Goal: Task Accomplishment & Management: Complete application form

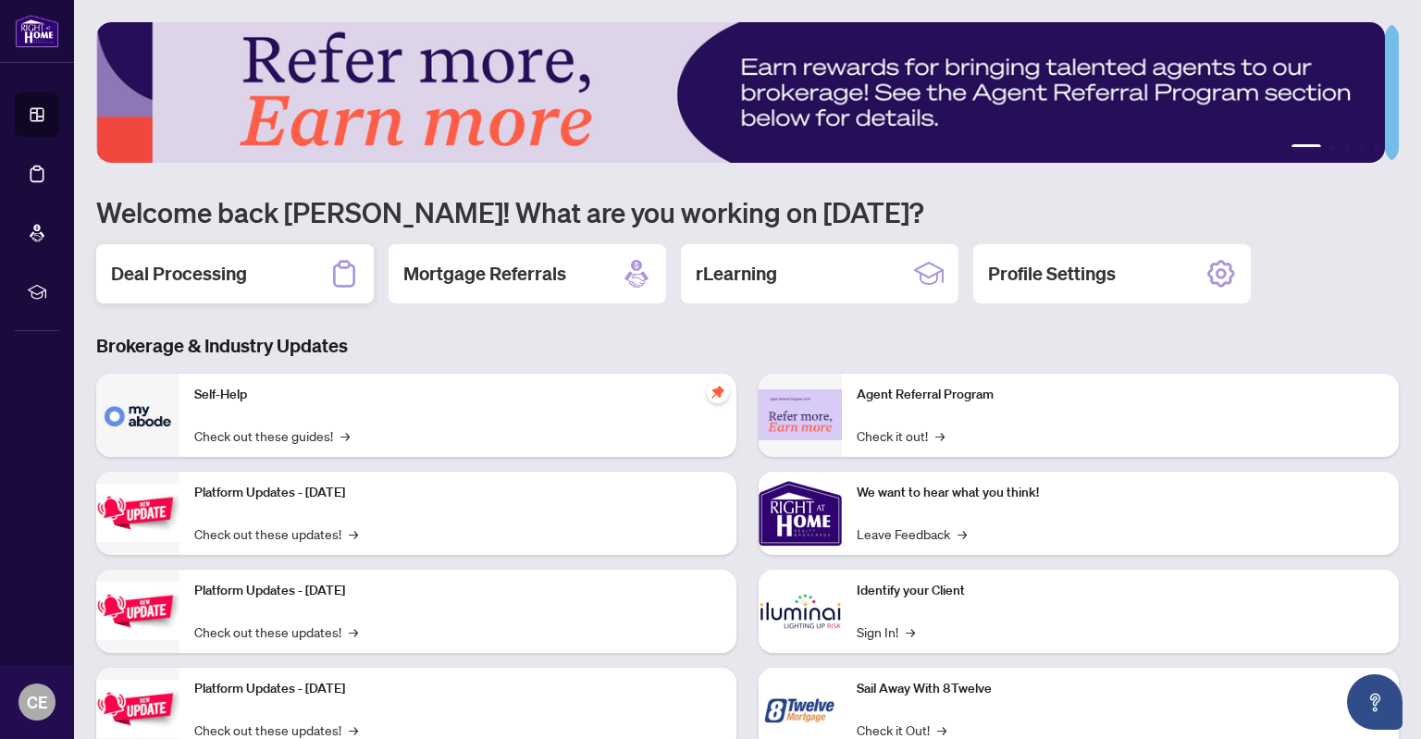
click at [278, 271] on div "Deal Processing" at bounding box center [235, 273] width 278 height 59
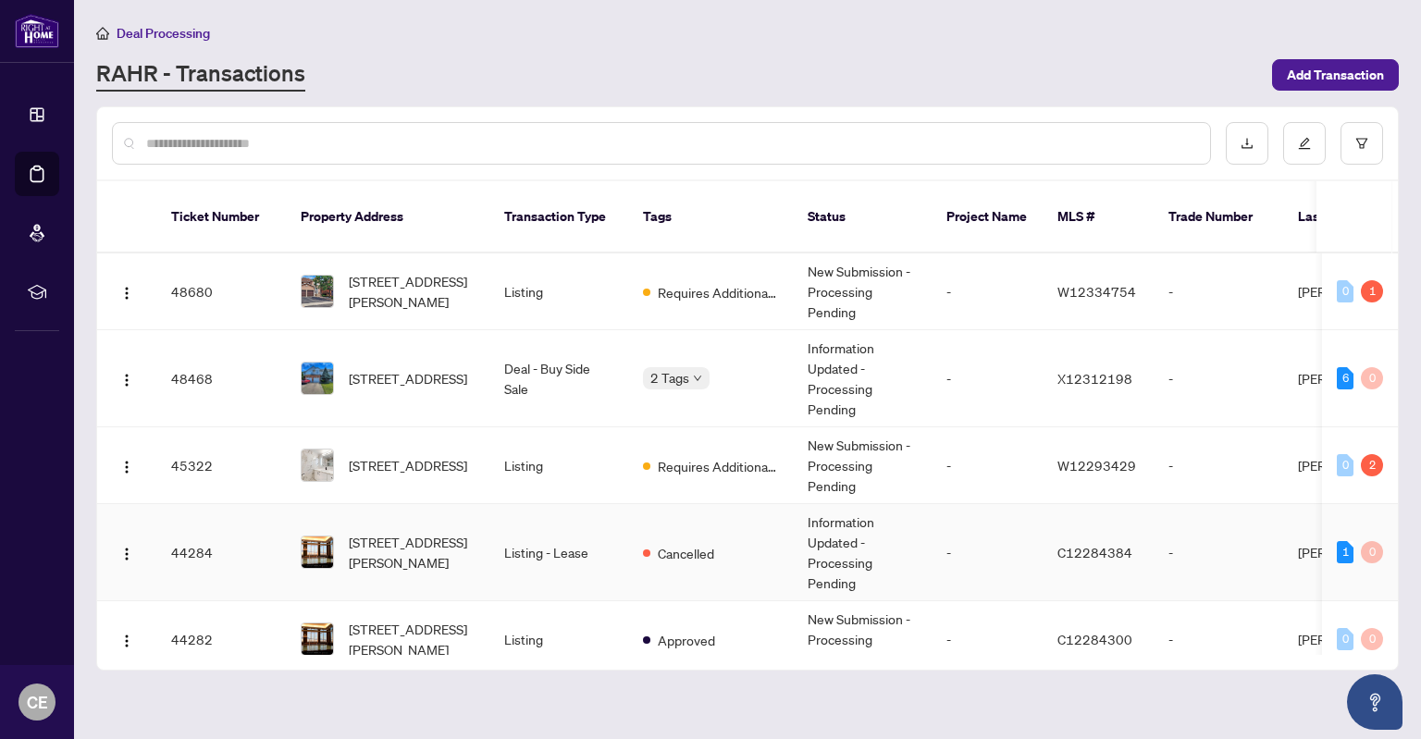
scroll to position [93, 0]
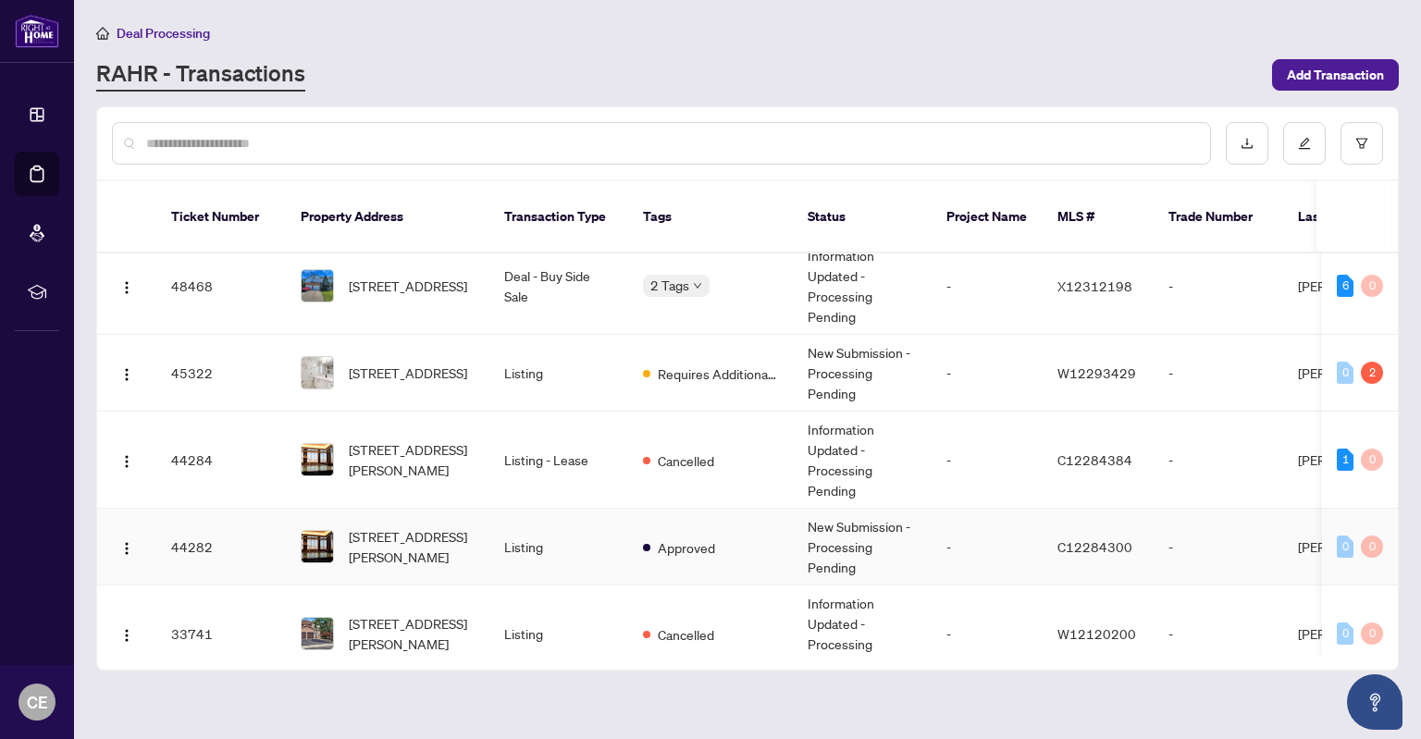
click at [570, 524] on td "Listing" at bounding box center [558, 547] width 139 height 77
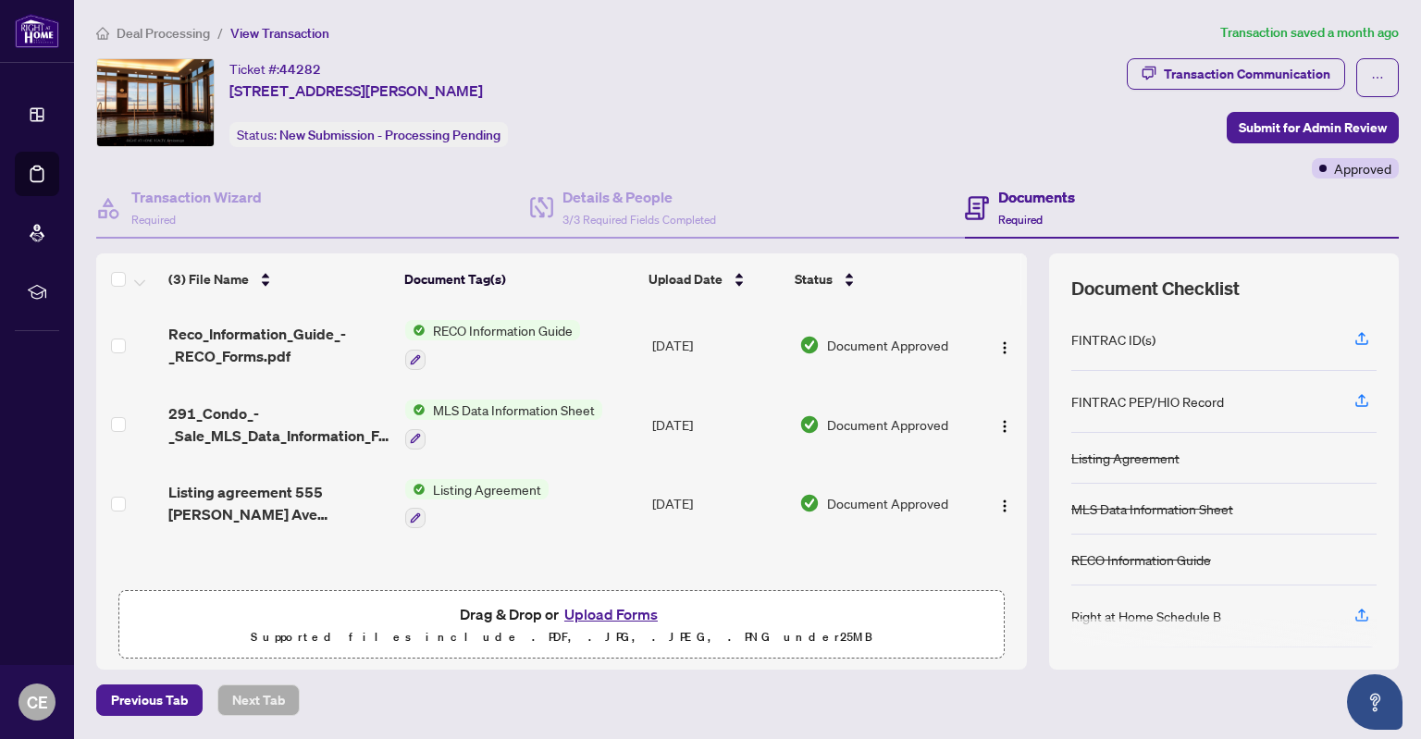
click at [625, 608] on button "Upload Forms" at bounding box center [611, 614] width 105 height 24
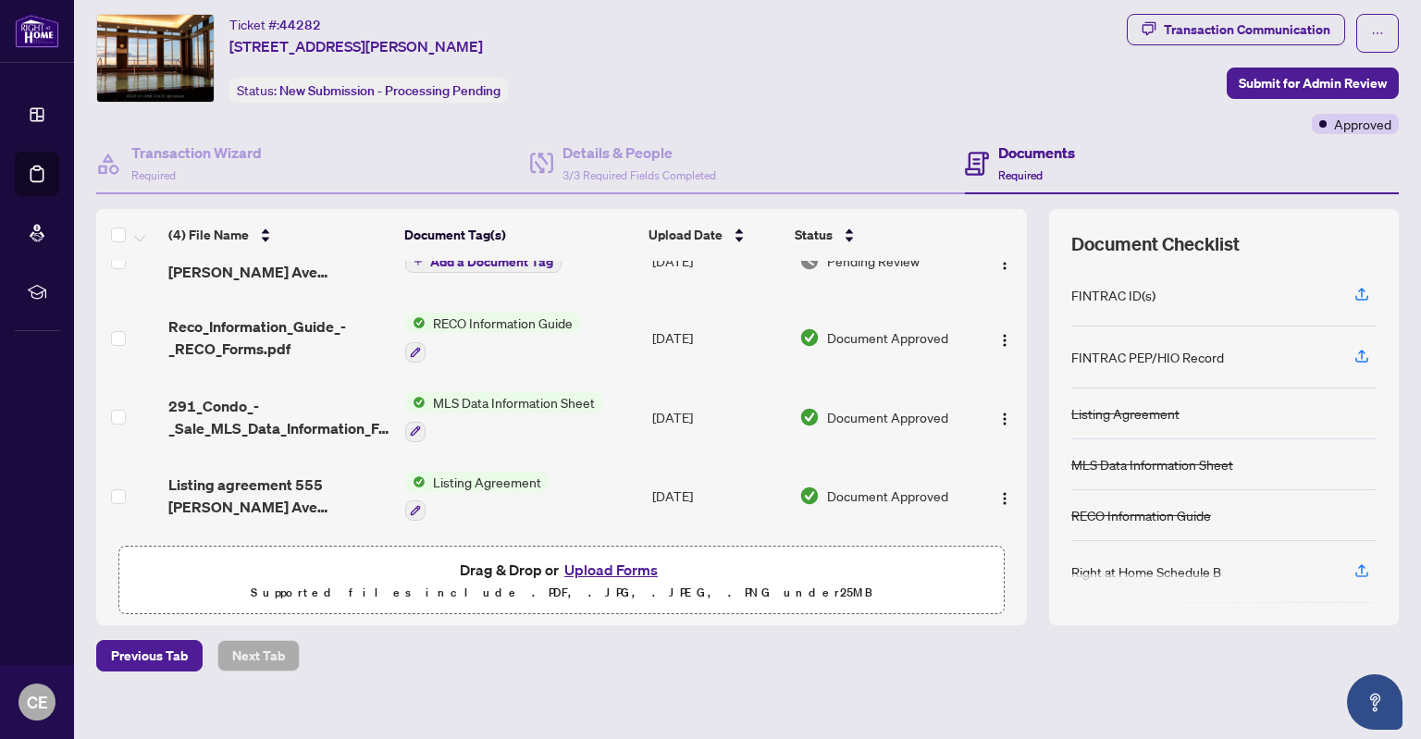
scroll to position [61, 0]
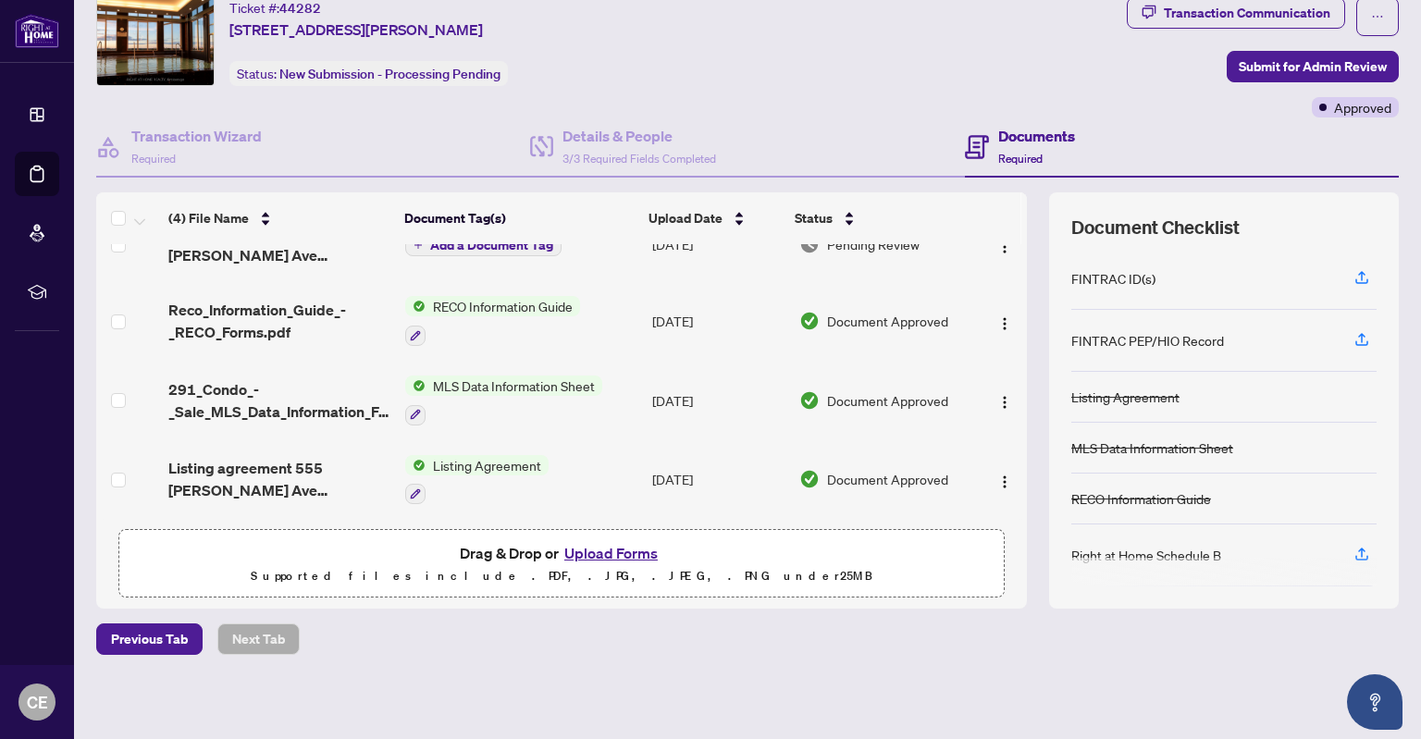
click at [599, 547] on button "Upload Forms" at bounding box center [611, 553] width 105 height 24
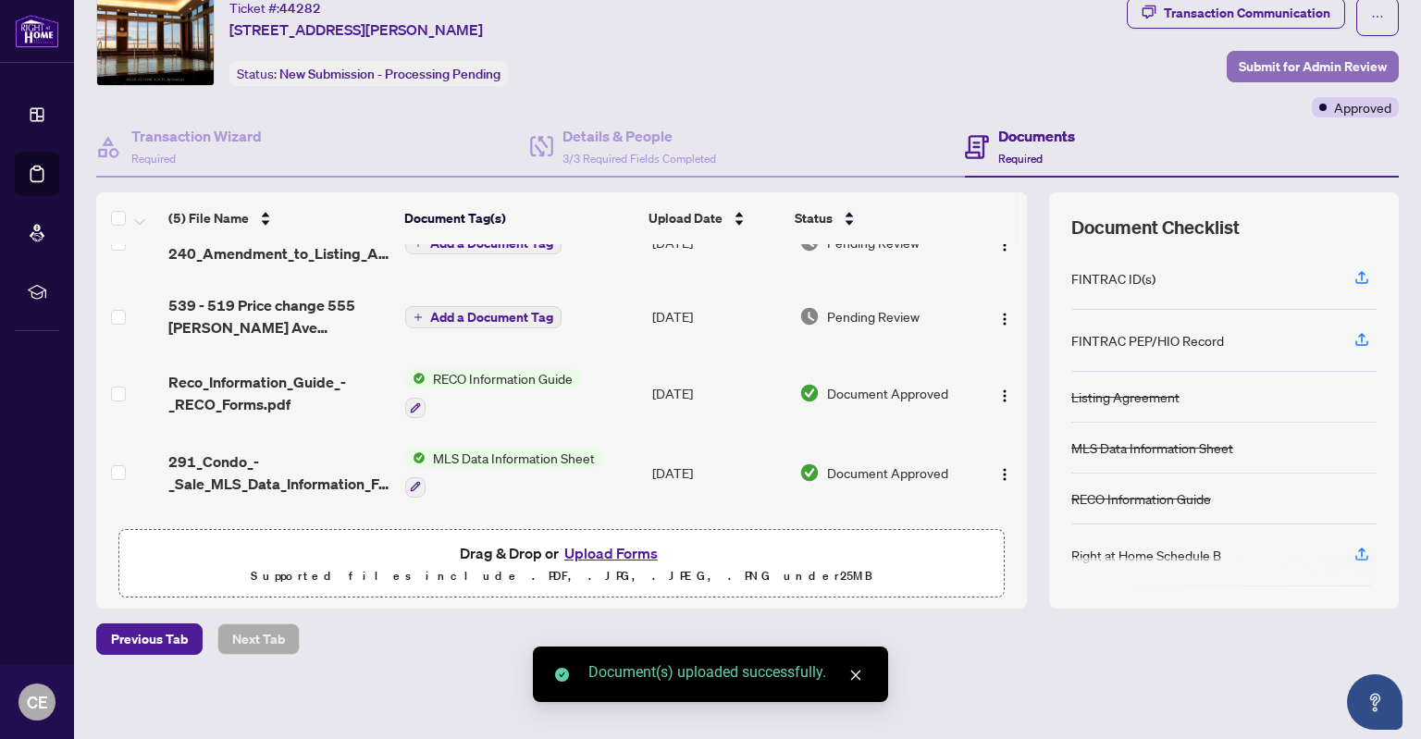
click at [1289, 60] on span "Submit for Admin Review" at bounding box center [1313, 67] width 148 height 30
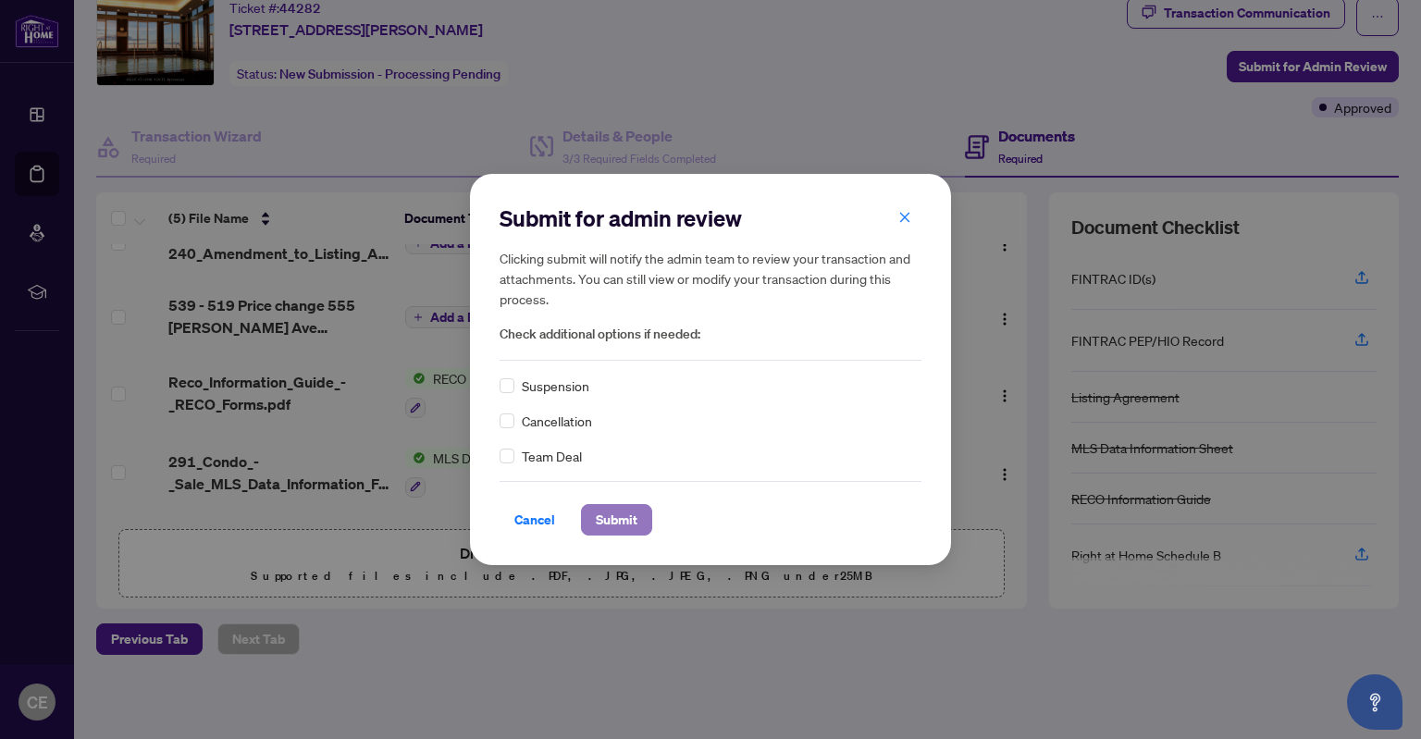
click at [617, 515] on span "Submit" at bounding box center [617, 520] width 42 height 30
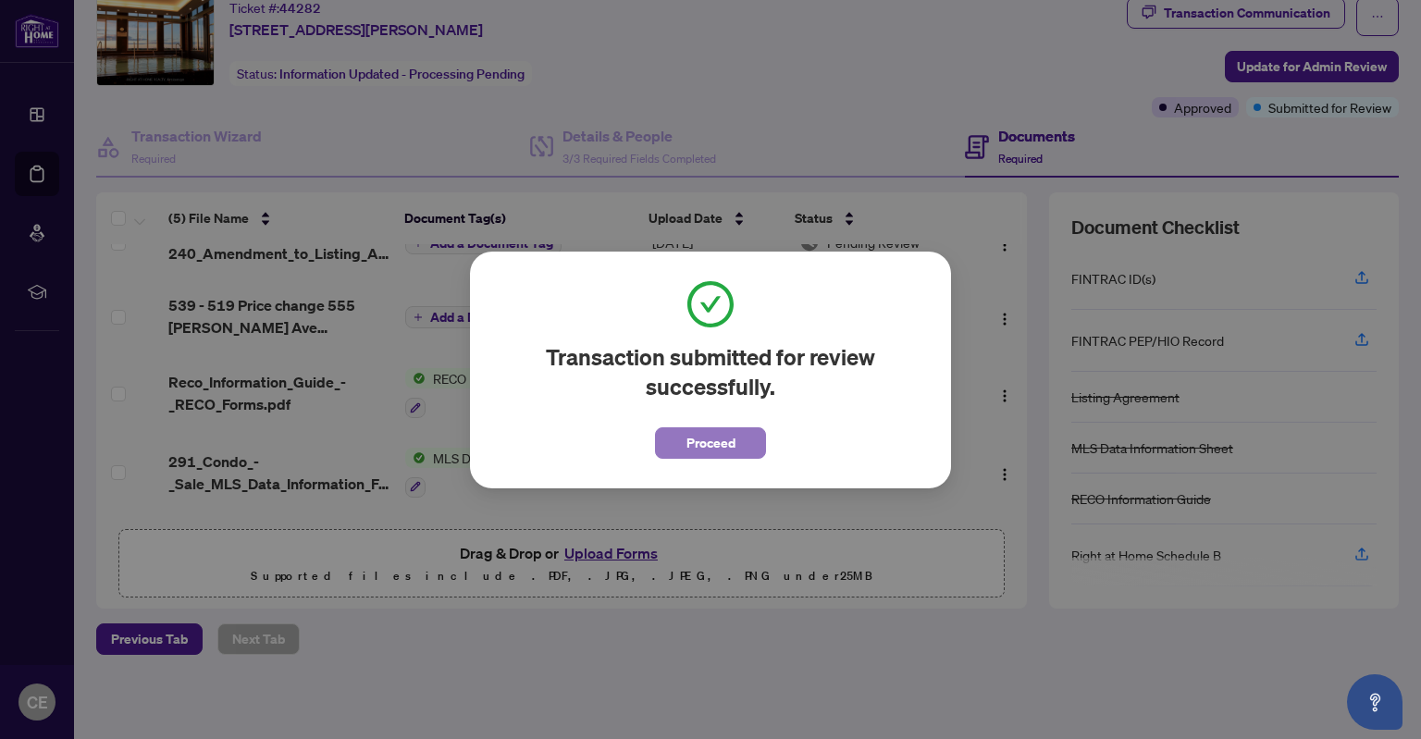
click at [706, 444] on span "Proceed" at bounding box center [710, 443] width 49 height 30
